Goal: Transaction & Acquisition: Purchase product/service

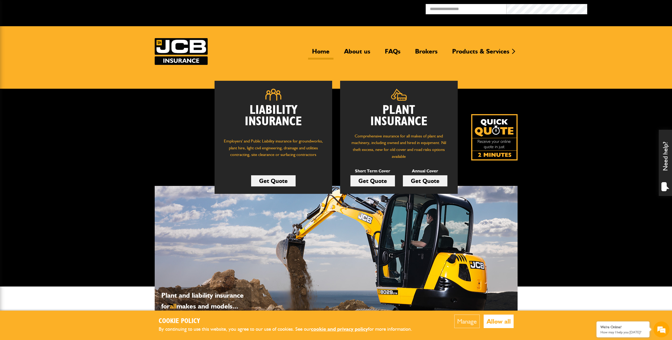
click at [374, 182] on link "Get Quote" at bounding box center [372, 180] width 44 height 11
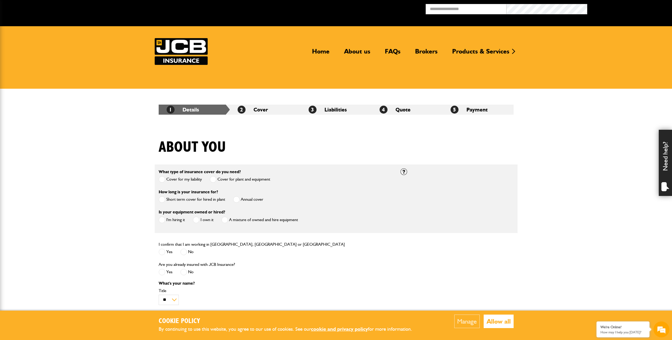
click at [163, 198] on span at bounding box center [162, 199] width 7 height 7
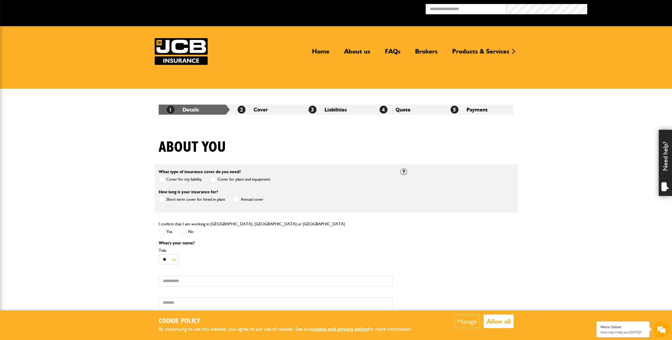
click at [241, 198] on label "Annual cover" at bounding box center [248, 199] width 30 height 7
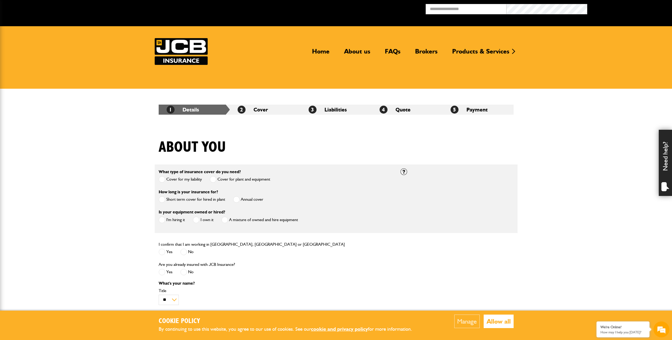
click at [165, 220] on label "I'm hiring it" at bounding box center [172, 220] width 26 height 7
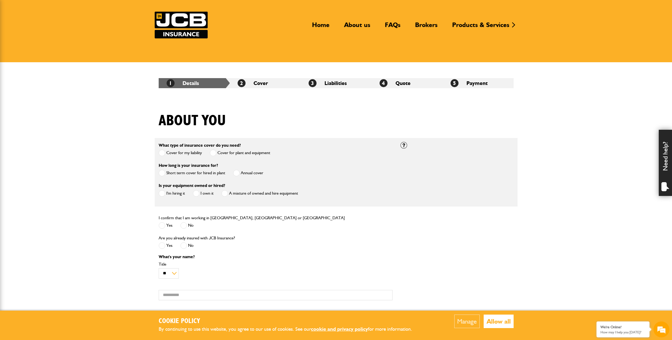
scroll to position [53, 0]
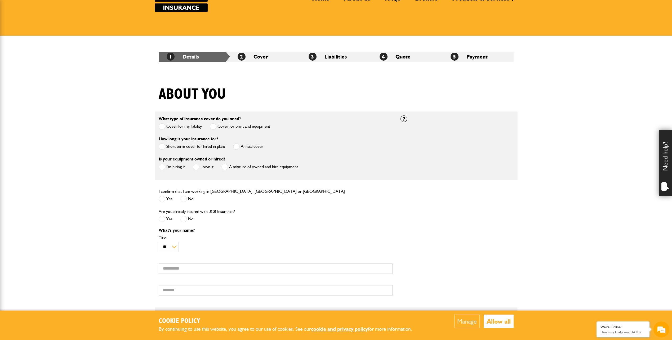
drag, startPoint x: 162, startPoint y: 198, endPoint x: 163, endPoint y: 202, distance: 4.0
click at [162, 198] on span at bounding box center [162, 199] width 7 height 7
click at [183, 220] on span at bounding box center [183, 219] width 7 height 7
